Goal: Task Accomplishment & Management: Manage account settings

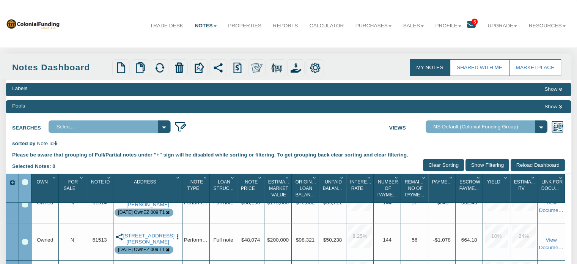
click at [472, 20] on span "6" at bounding box center [475, 22] width 6 height 6
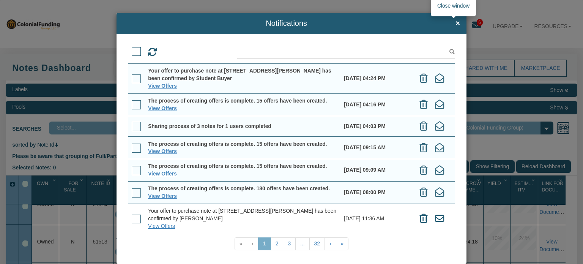
click at [455, 21] on span "×" at bounding box center [457, 23] width 5 height 8
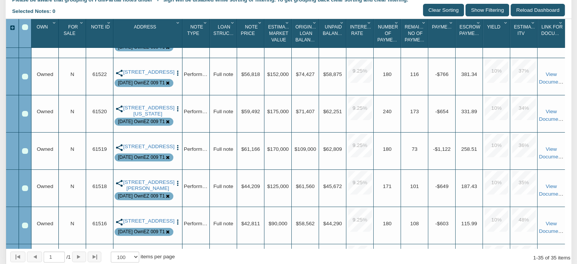
scroll to position [167, 0]
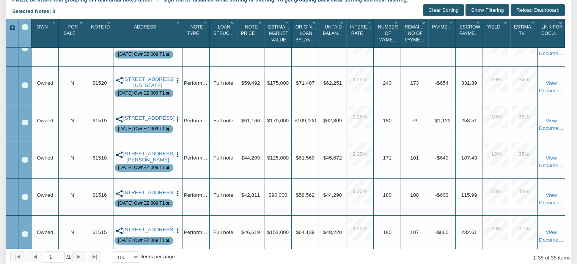
click at [24, 121] on div "Row 7, Row Selection Checkbox" at bounding box center [25, 123] width 6 height 6
click at [178, 116] on img "button" at bounding box center [178, 119] width 6 height 6
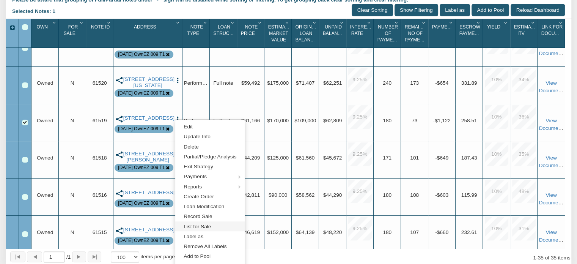
click at [200, 225] on link "List for Sale" at bounding box center [209, 226] width 69 height 10
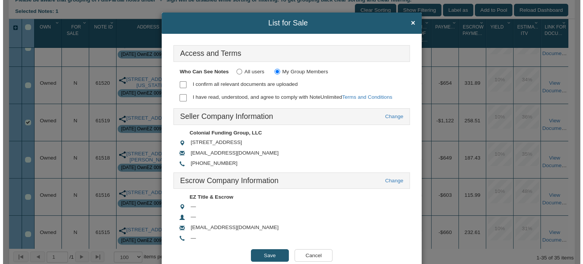
scroll to position [155, 0]
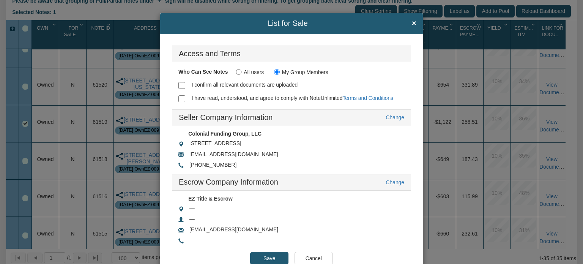
click at [179, 83] on input "I confirm all relevant documents are uploaded" at bounding box center [181, 85] width 7 height 7
checkbox input "true"
click at [180, 100] on input "I have read, understood, and agree to comply with NoteUnlimited Terms and Condi…" at bounding box center [181, 98] width 7 height 7
checkbox input "true"
click at [270, 254] on input "Save" at bounding box center [269, 258] width 38 height 13
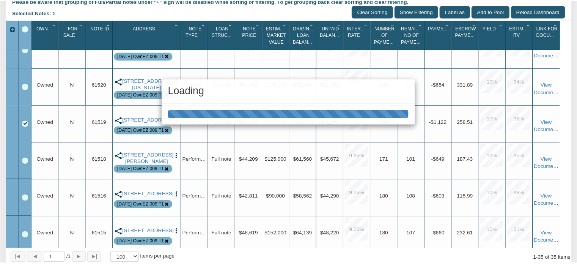
scroll to position [155, 0]
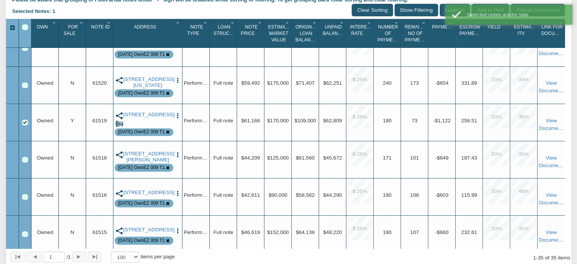
click at [178, 115] on img "button" at bounding box center [178, 115] width 6 height 6
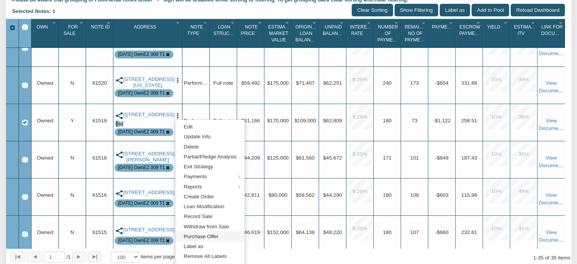
click at [193, 238] on link "Purchase Offer" at bounding box center [209, 236] width 69 height 10
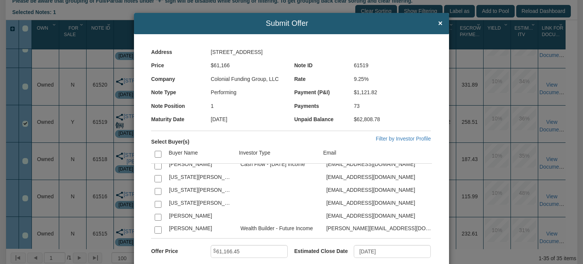
scroll to position [1870, 0]
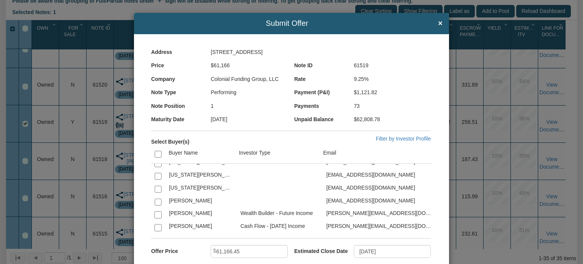
click at [157, 237] on input "checkbox" at bounding box center [157, 240] width 7 height 7
checkbox input "true"
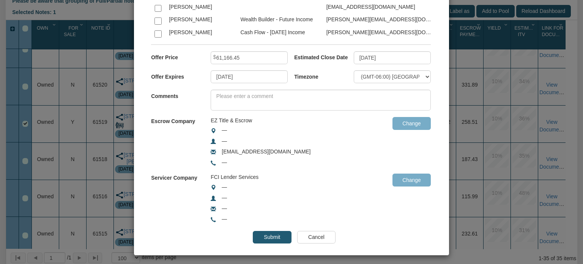
scroll to position [193, 0]
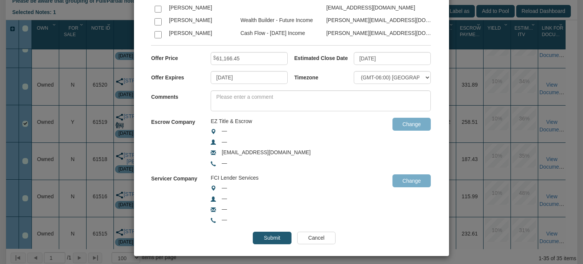
click at [264, 239] on input "Submit" at bounding box center [272, 237] width 38 height 13
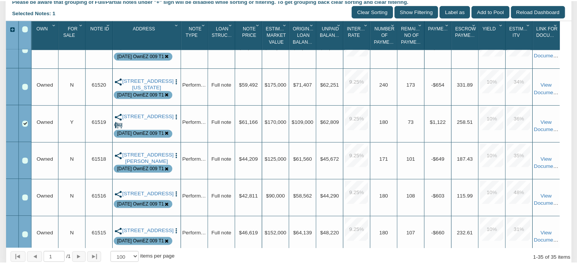
scroll to position [155, 0]
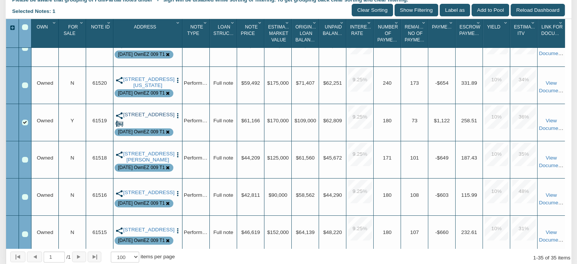
click at [147, 118] on link "[STREET_ADDRESS]" at bounding box center [147, 115] width 49 height 6
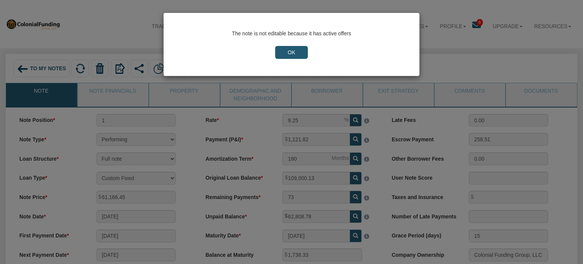
click at [294, 50] on input "OK" at bounding box center [291, 52] width 33 height 13
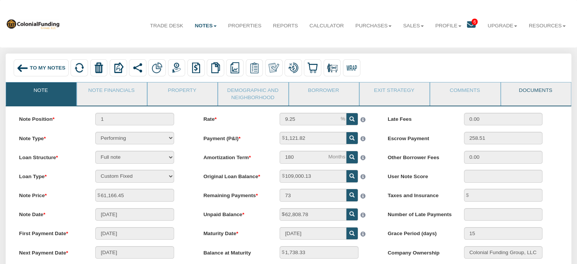
click at [527, 90] on link "Documents" at bounding box center [535, 91] width 69 height 19
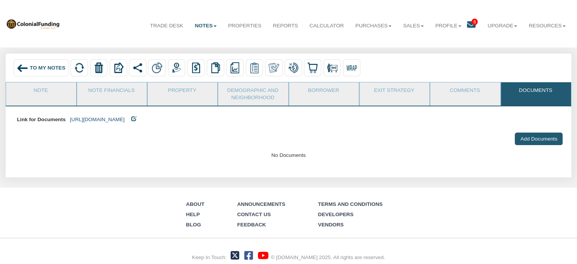
click at [124, 120] on link "[URL][DOMAIN_NAME]" at bounding box center [97, 119] width 55 height 6
click at [23, 68] on img at bounding box center [22, 67] width 11 height 11
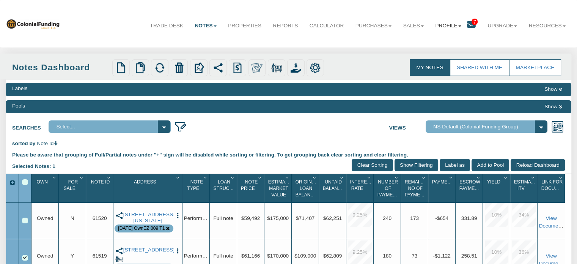
click at [439, 27] on link "Profile" at bounding box center [449, 25] width 38 height 19
click at [434, 41] on link "Settings" at bounding box center [448, 43] width 67 height 10
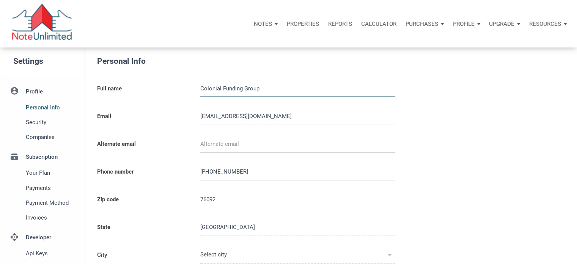
type input "SOUTHLAKE"
select select
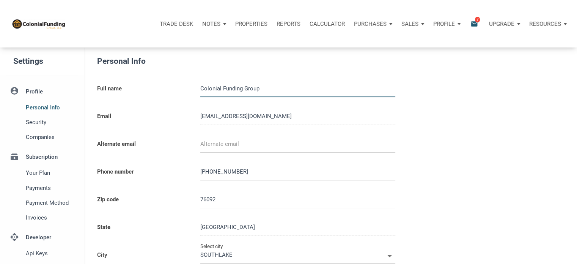
click at [231, 23] on div "Sales" at bounding box center [214, 24] width 33 height 23
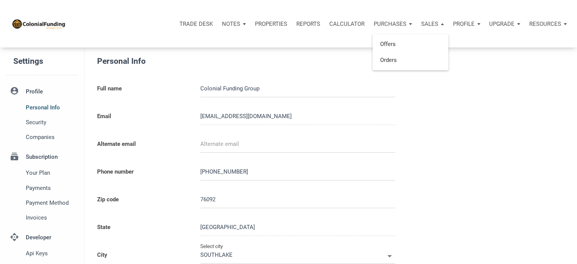
click at [460, 24] on p "Profile" at bounding box center [464, 23] width 22 height 7
type input "0000000"
select select
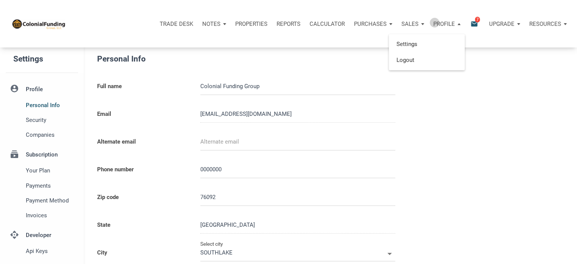
click at [434, 22] on p "Profile" at bounding box center [444, 23] width 22 height 7
click at [231, 24] on div "Sales" at bounding box center [214, 24] width 33 height 23
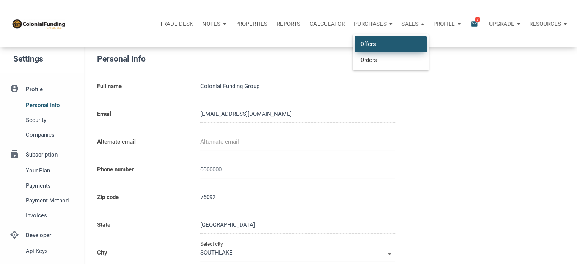
click at [367, 42] on link "Offers" at bounding box center [391, 44] width 72 height 16
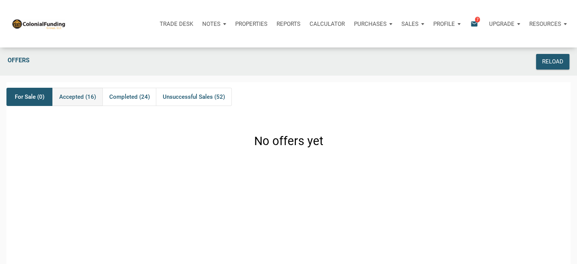
click at [74, 97] on span "Accepted (16)" at bounding box center [77, 96] width 37 height 9
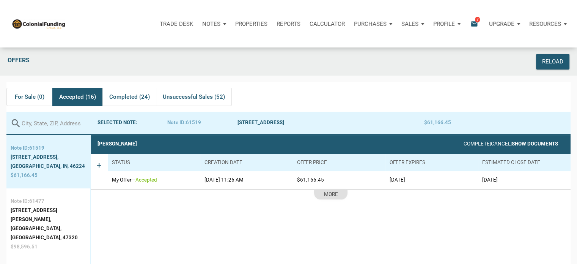
click at [527, 144] on link "Show Documents" at bounding box center [535, 144] width 46 height 6
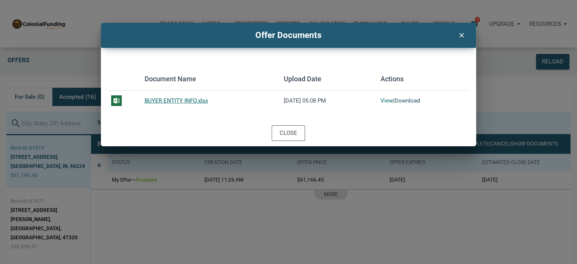
click at [415, 100] on link "Download" at bounding box center [407, 100] width 25 height 7
click at [459, 36] on icon "clear" at bounding box center [461, 35] width 9 height 10
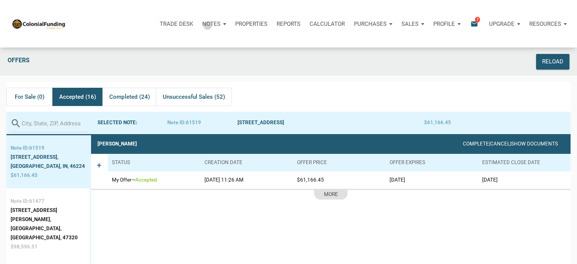
click at [208, 25] on p "Notes" at bounding box center [211, 23] width 18 height 7
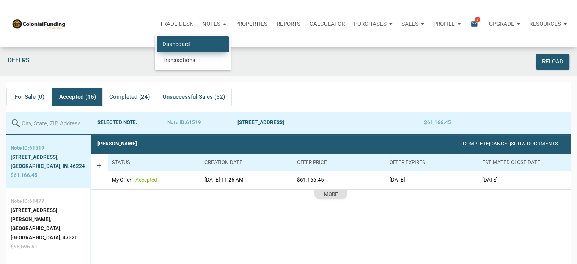
click at [173, 45] on link "Dashboard" at bounding box center [193, 44] width 72 height 16
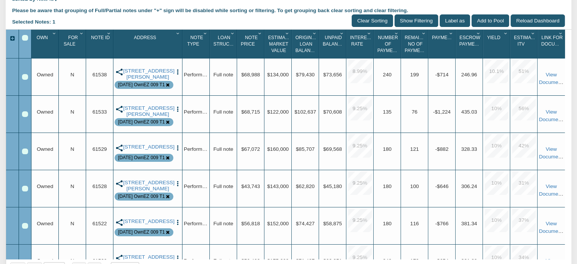
scroll to position [140, 0]
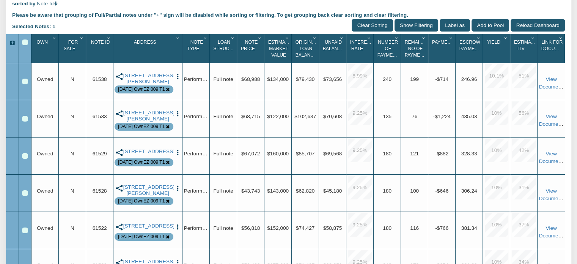
click at [108, 39] on icon "Column Menu" at bounding box center [108, 38] width 7 height 5
click at [82, 39] on icon "Column Menu" at bounding box center [81, 38] width 7 height 5
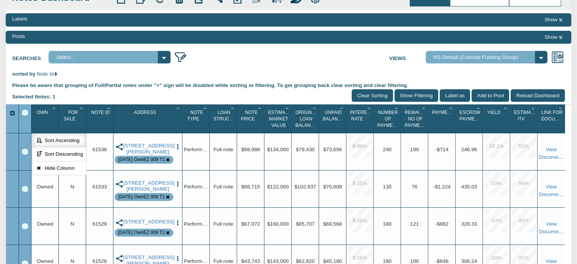
scroll to position [67, 0]
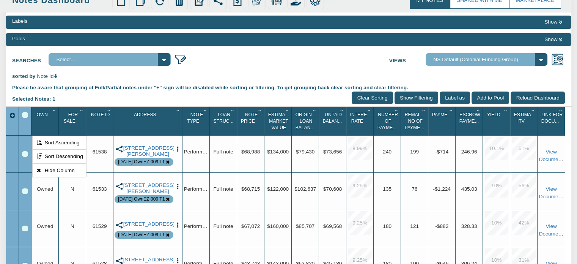
click at [419, 95] on input "Show Filtering" at bounding box center [417, 97] width 44 height 13
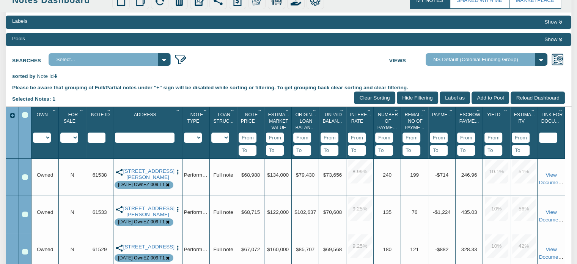
click at [76, 140] on select "Y N IP" at bounding box center [69, 137] width 18 height 10
select select "string:IP"
click at [60, 133] on select "Y N IP" at bounding box center [69, 137] width 18 height 10
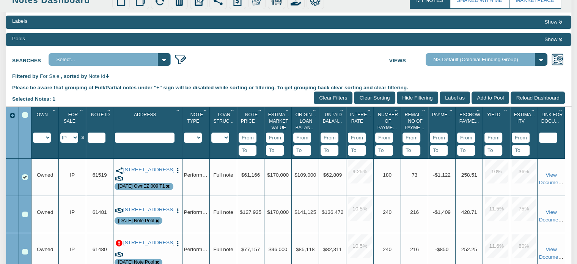
click at [49, 138] on select "Imported Owned Sold Closed Loan Mod" at bounding box center [42, 137] width 18 height 10
click at [138, 153] on div "Address 1" at bounding box center [147, 133] width 69 height 52
click at [177, 170] on img "button" at bounding box center [178, 170] width 6 height 6
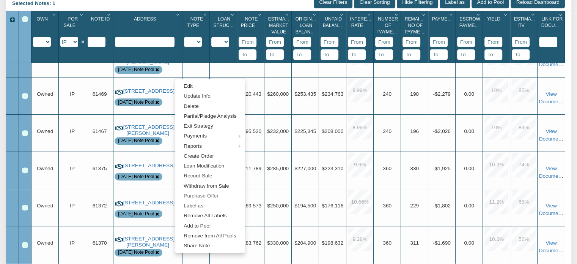
scroll to position [0, 0]
